Goal: Task Accomplishment & Management: Manage account settings

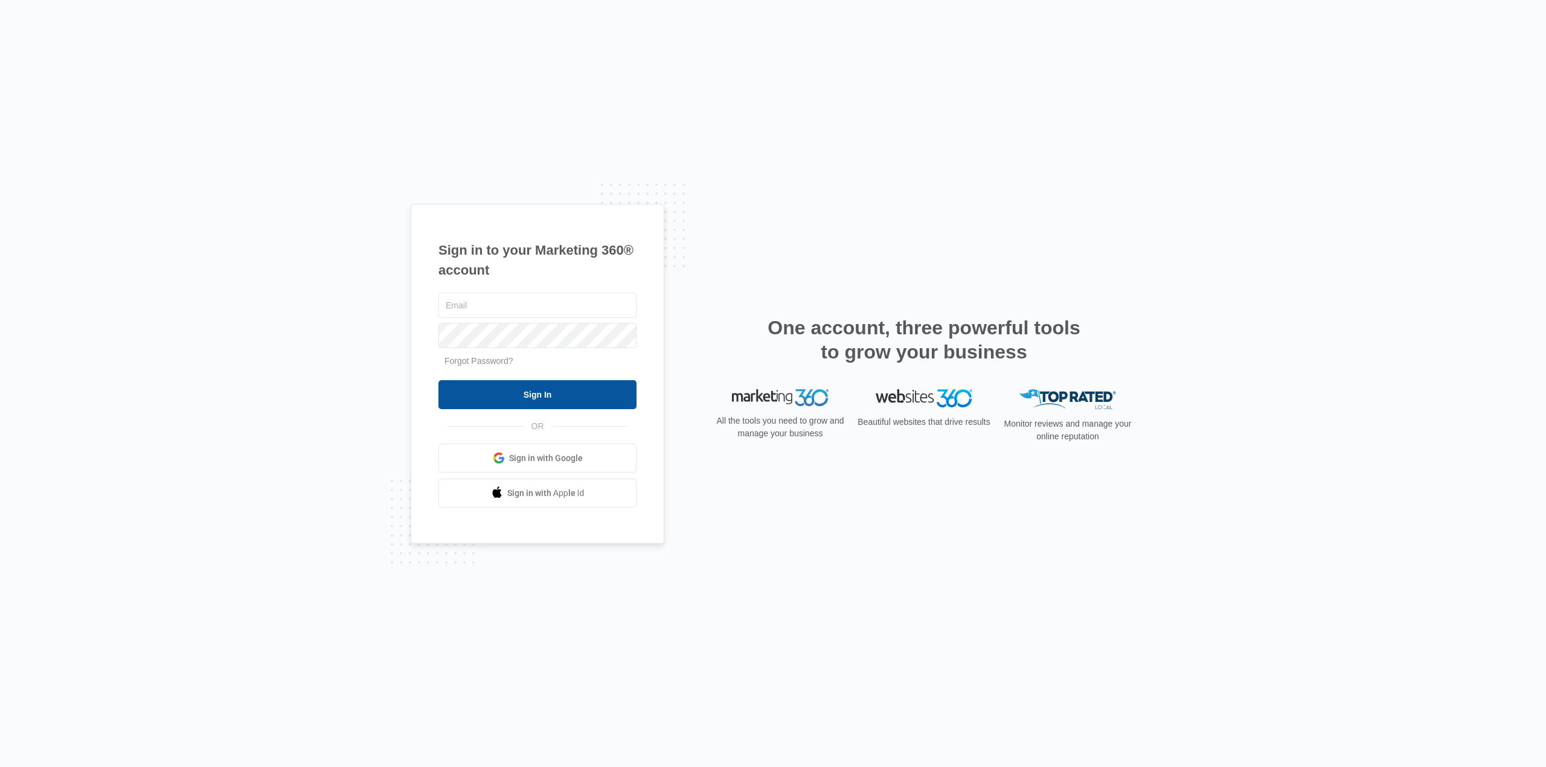
type input "[DOMAIN_NAME][EMAIL_ADDRESS][DOMAIN_NAME]"
click at [479, 403] on input "Sign In" at bounding box center [537, 394] width 198 height 29
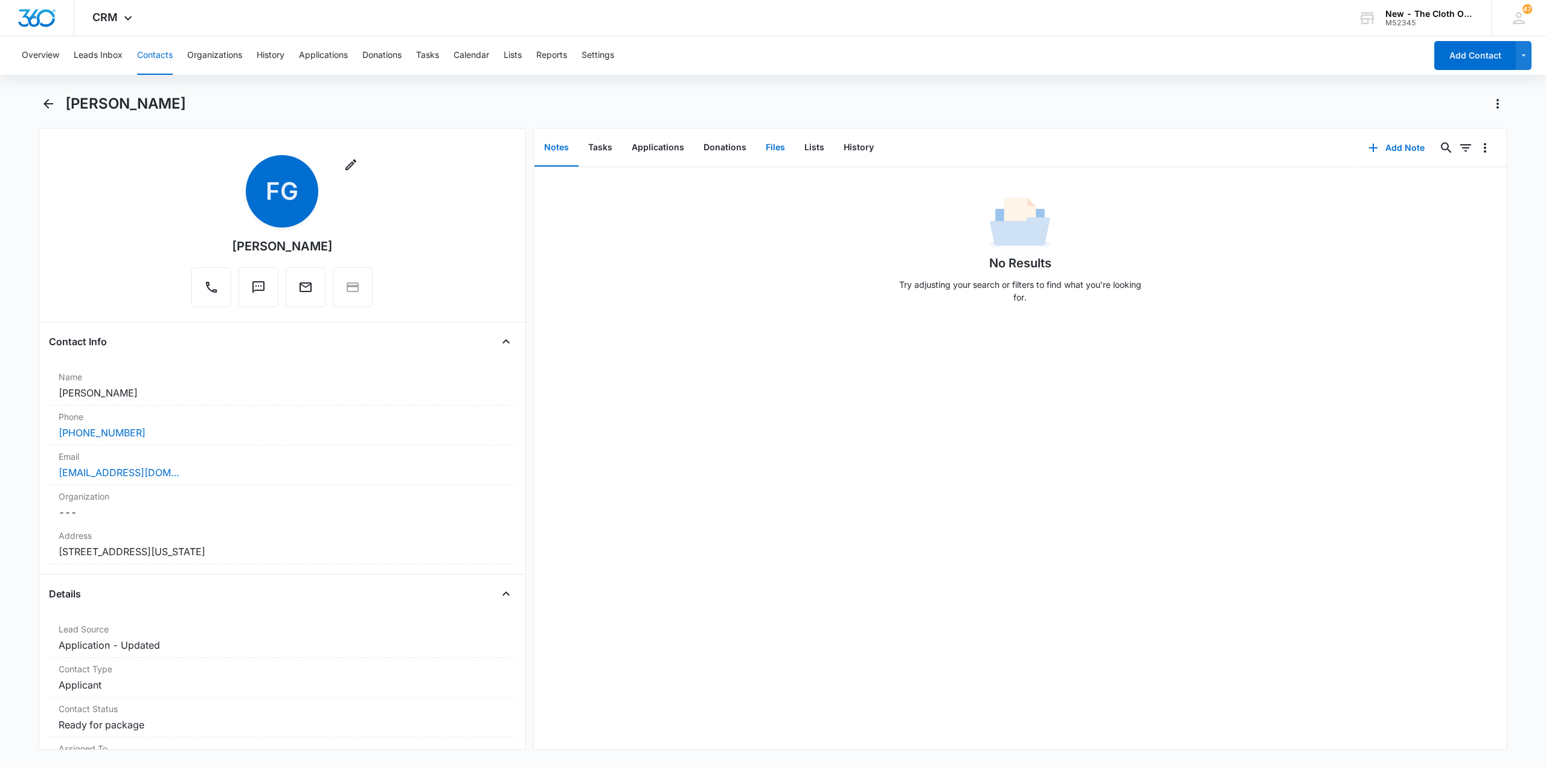
click at [777, 155] on button "Files" at bounding box center [775, 147] width 39 height 37
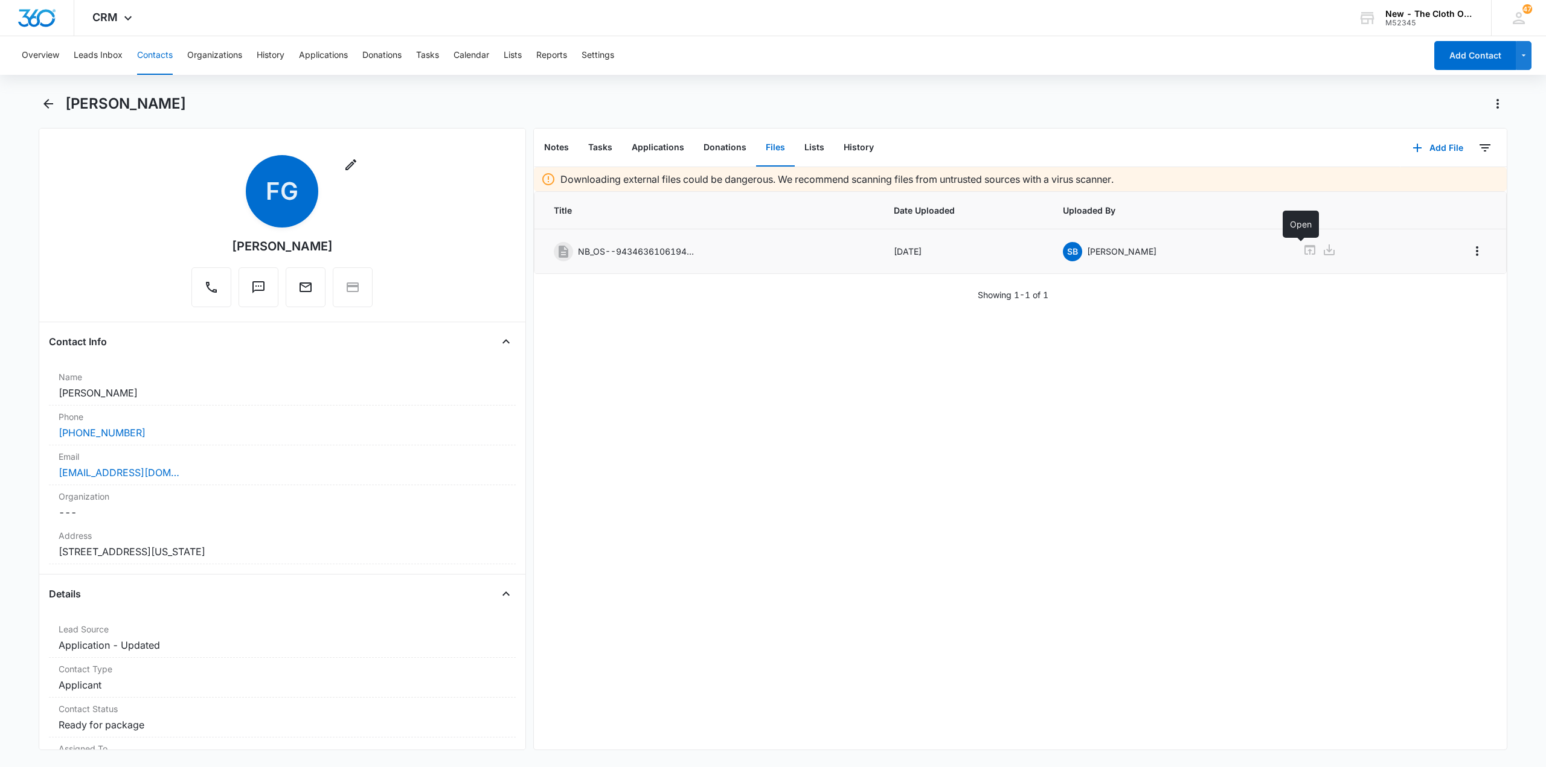
click at [1302, 249] on icon at bounding box center [1309, 250] width 14 height 14
